Goal: Transaction & Acquisition: Purchase product/service

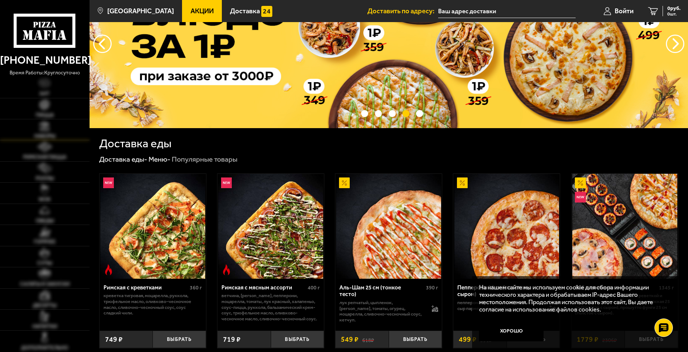
scroll to position [74, 0]
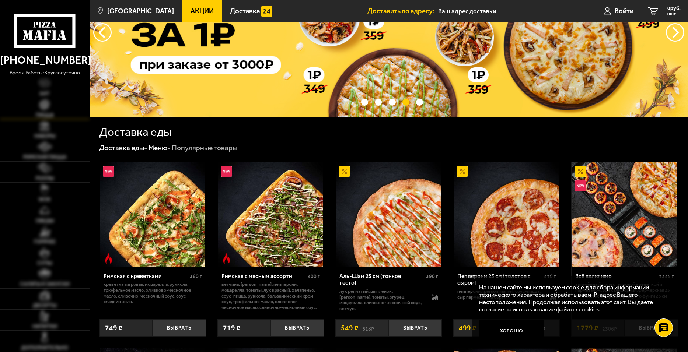
click at [44, 111] on link "Пицца" at bounding box center [45, 108] width 90 height 21
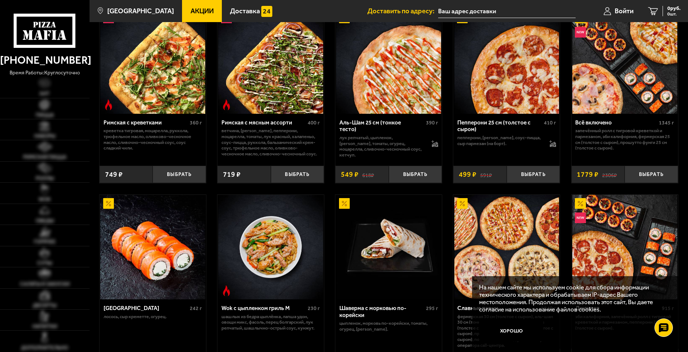
scroll to position [295, 0]
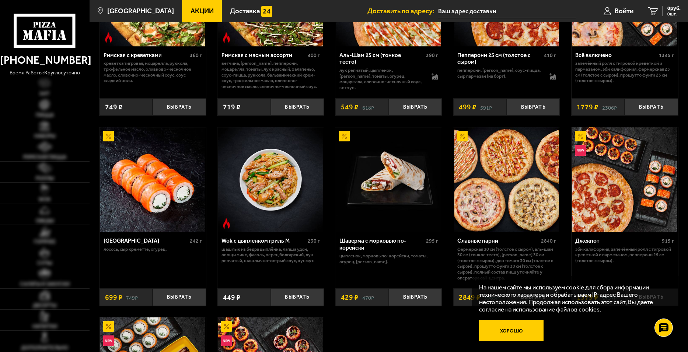
click at [517, 331] on button "Хорошо" at bounding box center [511, 330] width 65 height 21
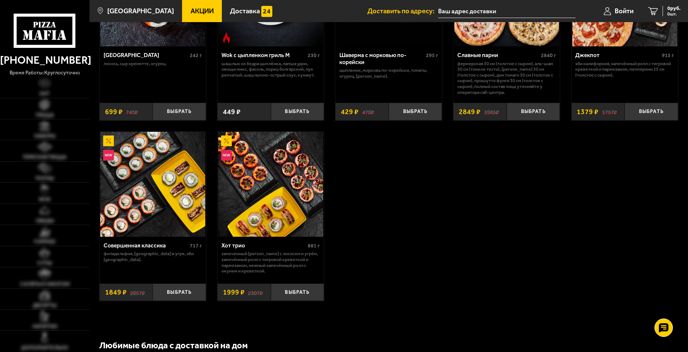
scroll to position [516, 0]
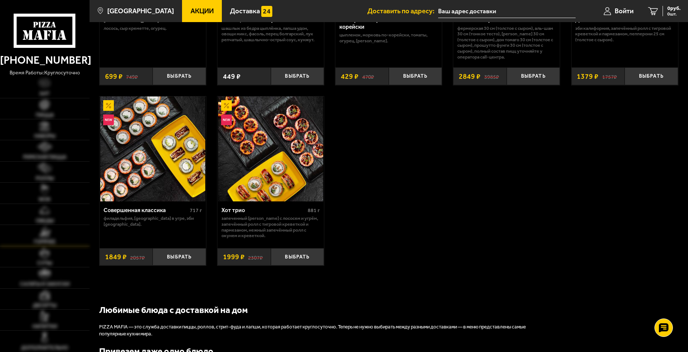
click at [34, 232] on link "Горячее" at bounding box center [45, 235] width 90 height 21
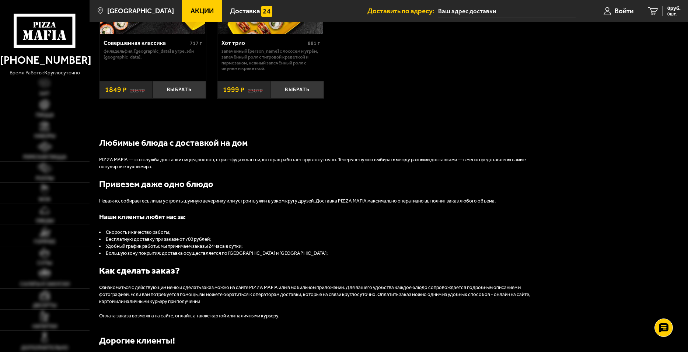
scroll to position [737, 0]
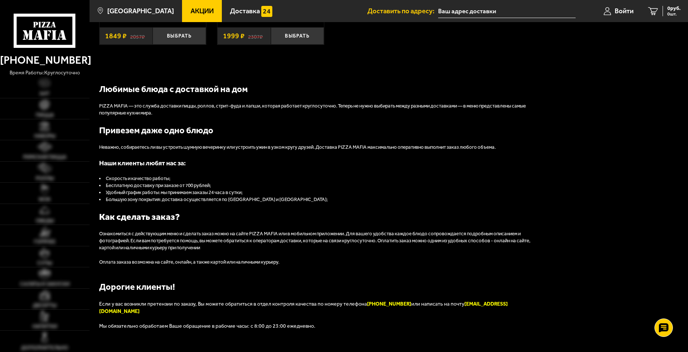
click at [54, 34] on use at bounding box center [54, 36] width 4 height 10
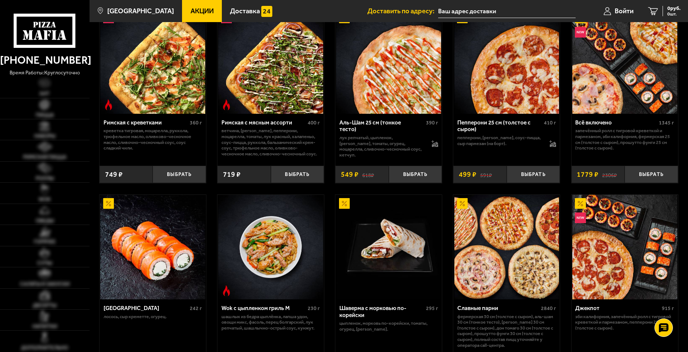
scroll to position [332, 0]
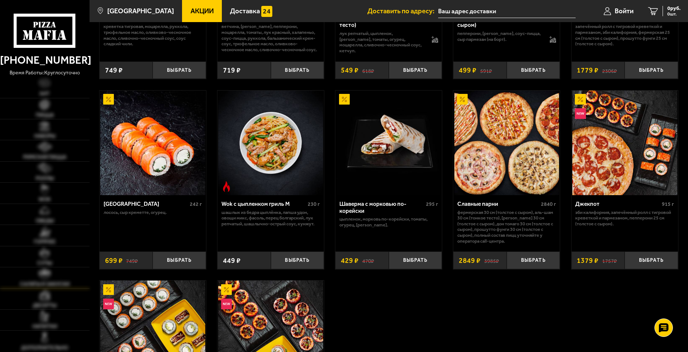
click at [38, 284] on span "Салаты и закуски" at bounding box center [45, 284] width 50 height 5
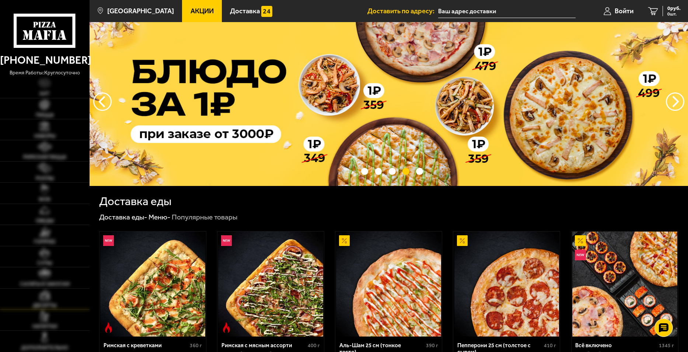
scroll to position [0, 0]
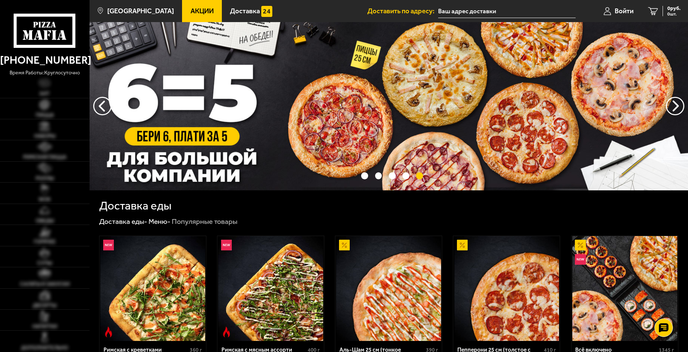
click at [285, 114] on img at bounding box center [389, 106] width 599 height 168
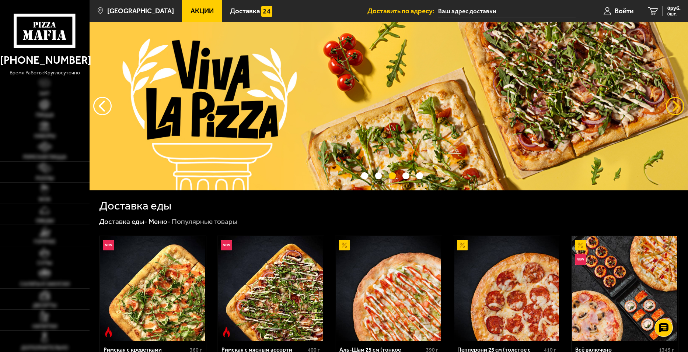
click at [681, 106] on button "предыдущий" at bounding box center [675, 106] width 18 height 18
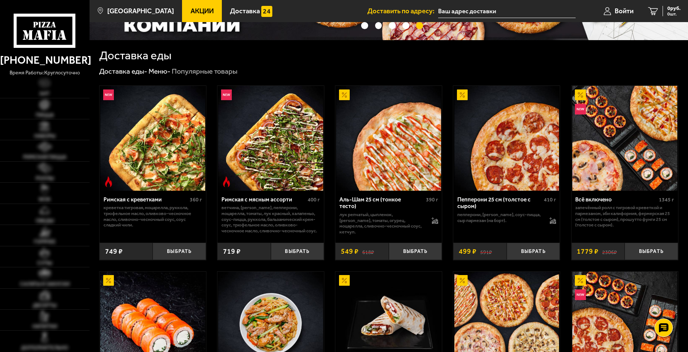
scroll to position [37, 0]
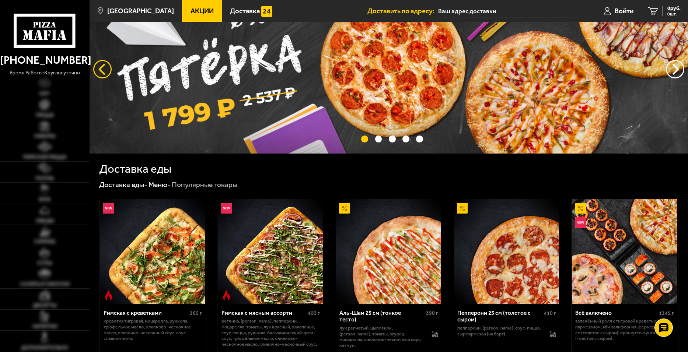
click at [96, 69] on button "следующий" at bounding box center [102, 69] width 18 height 18
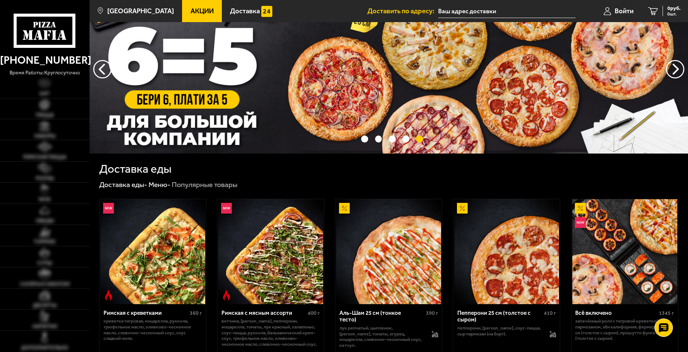
click at [461, 83] on img at bounding box center [389, 69] width 599 height 168
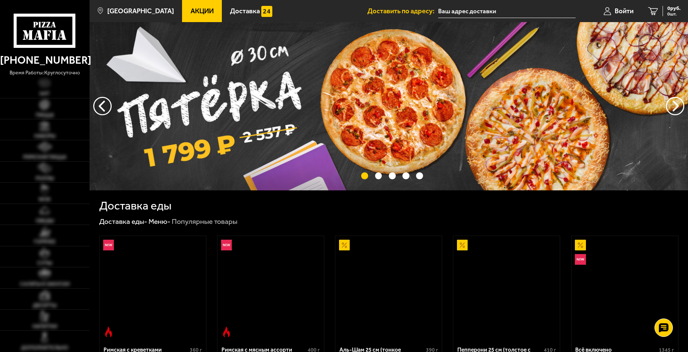
scroll to position [37, 0]
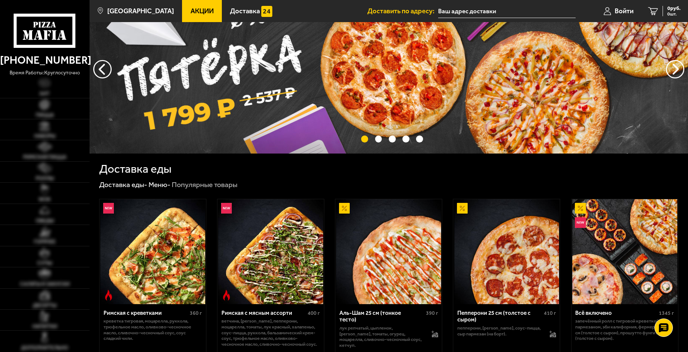
click at [191, 10] on span "Акции" at bounding box center [202, 11] width 23 height 7
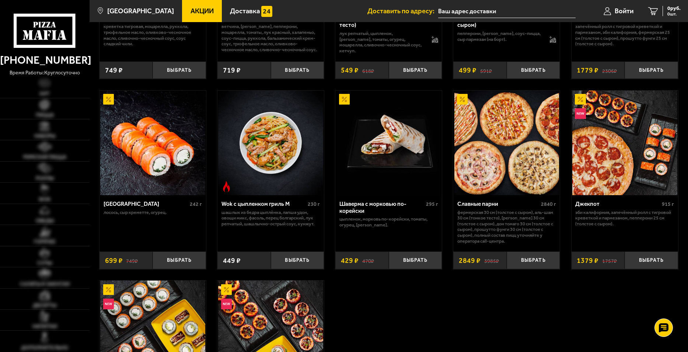
scroll to position [369, 0]
